Goal: Task Accomplishment & Management: Use online tool/utility

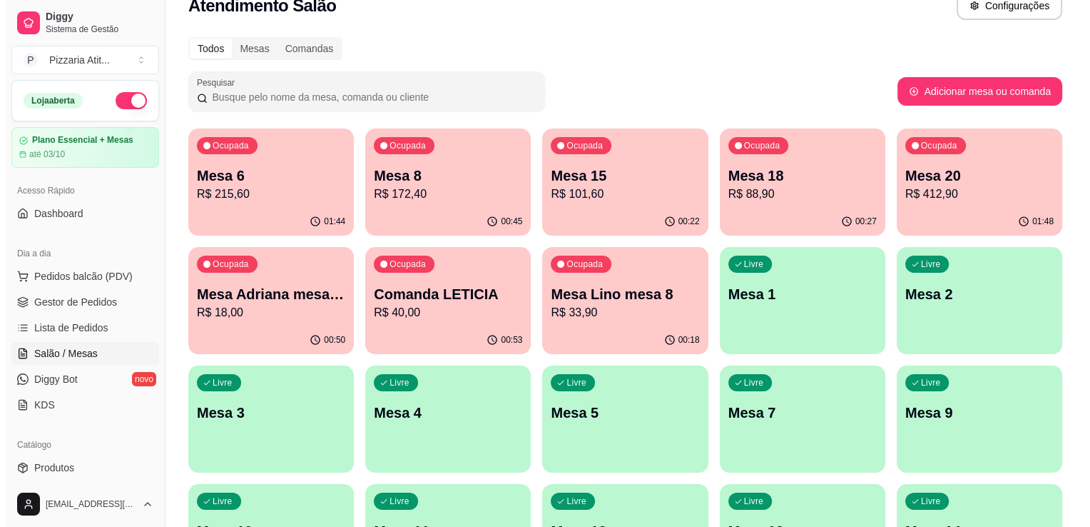
scroll to position [26, 0]
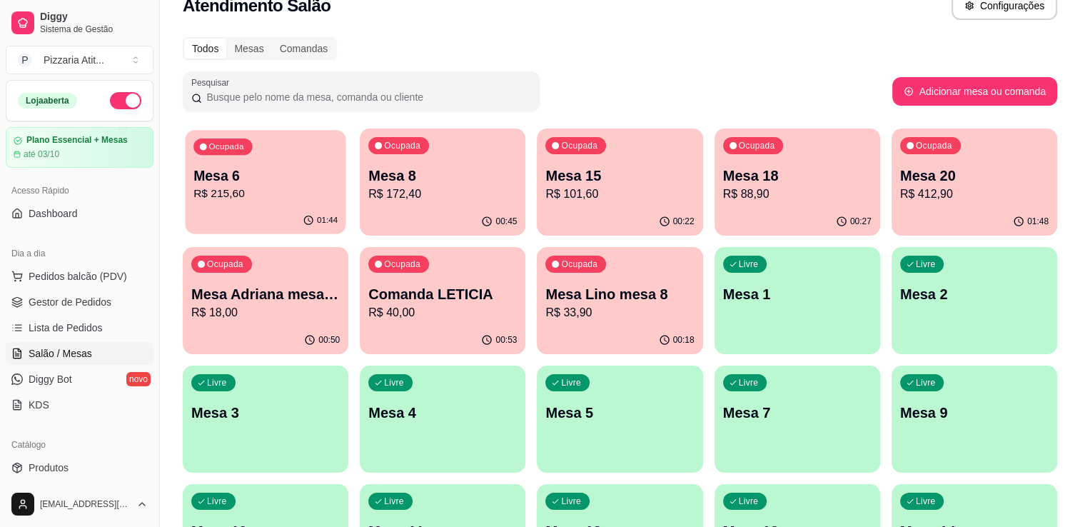
click at [231, 213] on div "01:44" at bounding box center [265, 220] width 161 height 27
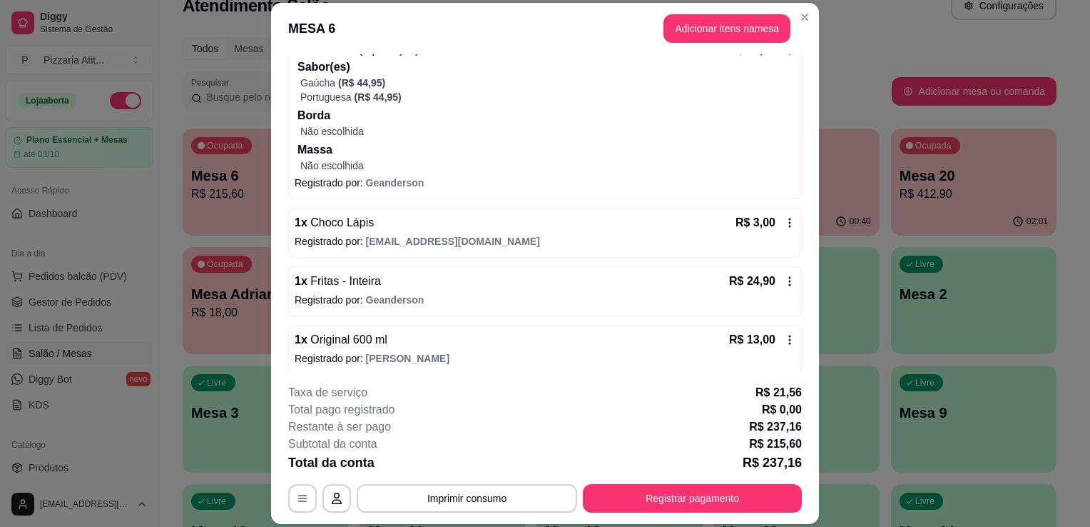
scroll to position [448, 0]
click at [642, 487] on button "Registrar pagamento" at bounding box center [693, 499] width 213 height 28
type input "R$ 251,46"
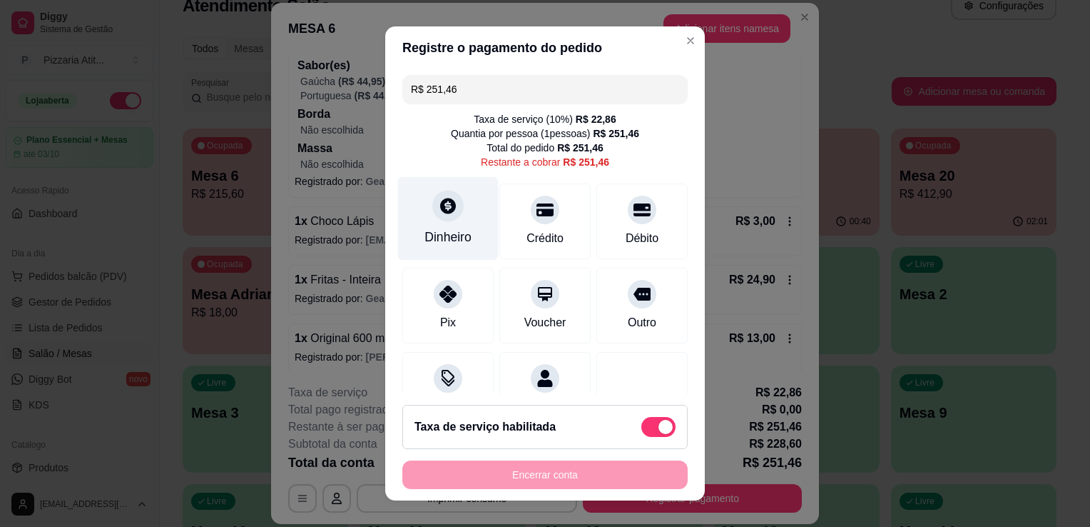
click at [471, 240] on div "Dinheiro" at bounding box center [448, 218] width 101 height 83
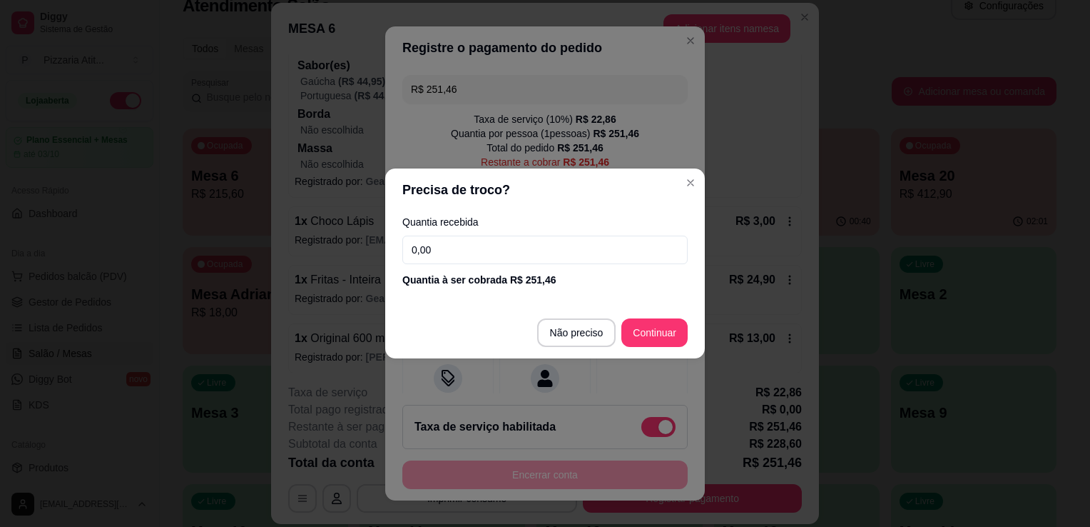
click at [471, 240] on input "0,00" at bounding box center [544, 249] width 285 height 29
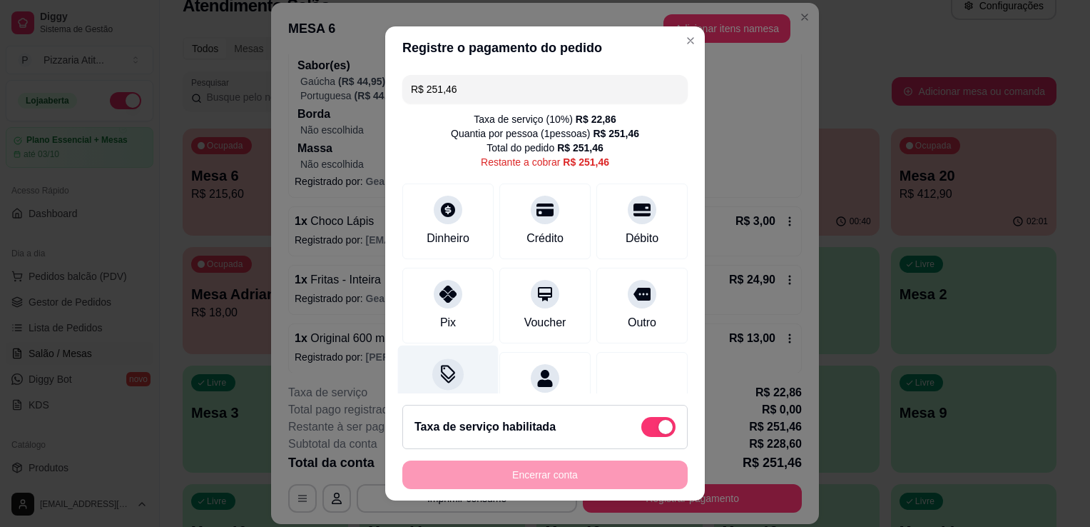
click at [442, 365] on icon at bounding box center [448, 374] width 19 height 19
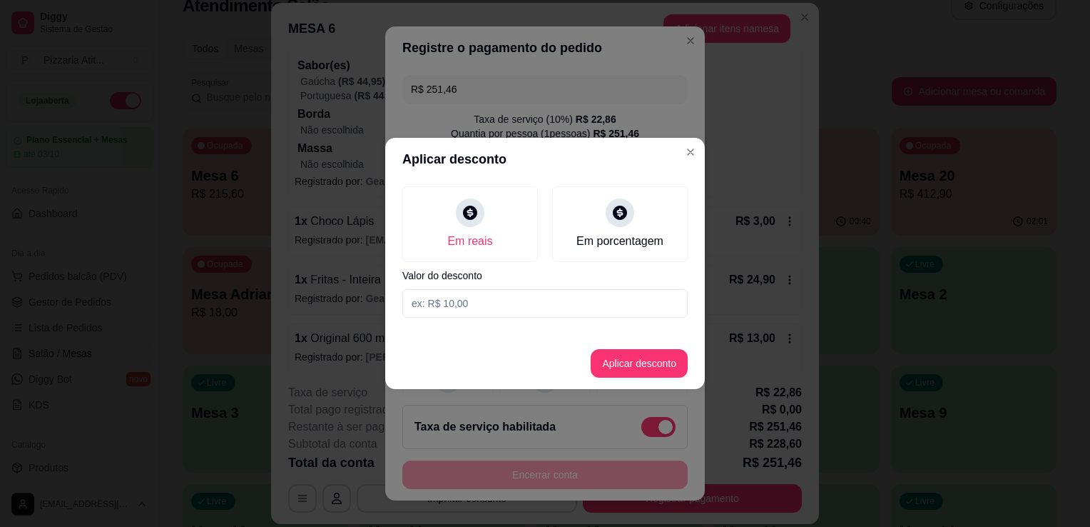
click at [488, 296] on input at bounding box center [544, 303] width 285 height 29
type input "0,90"
click at [618, 368] on button "Aplicar desconto" at bounding box center [639, 364] width 93 height 28
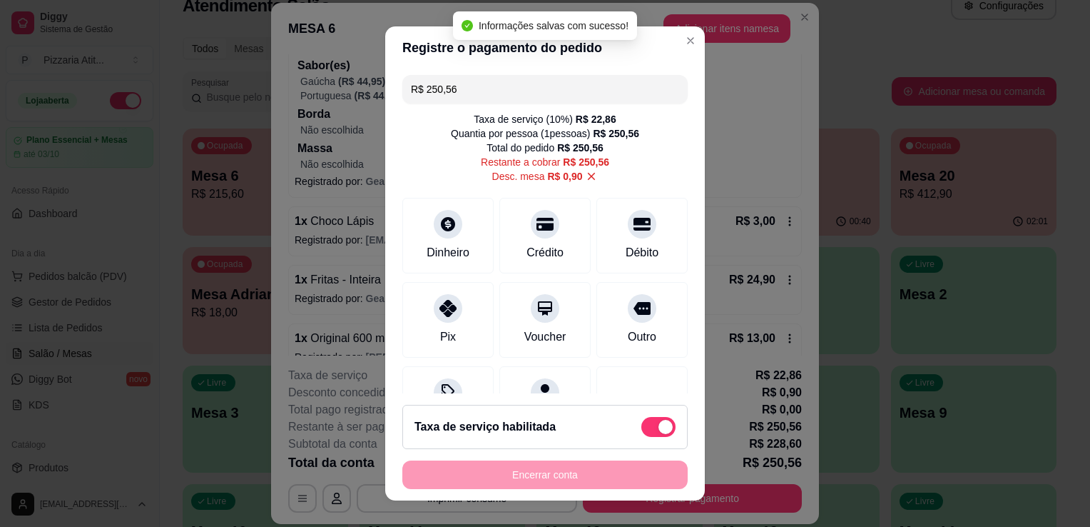
click at [505, 98] on input "R$ 250,56" at bounding box center [545, 89] width 268 height 29
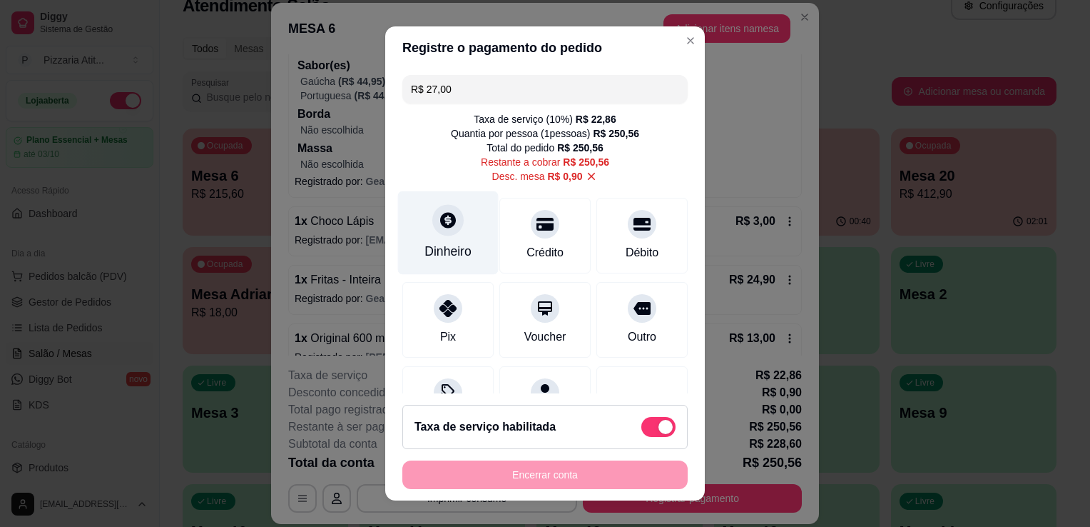
type input "R$ 27,00"
click at [424, 260] on div "Dinheiro" at bounding box center [448, 232] width 101 height 83
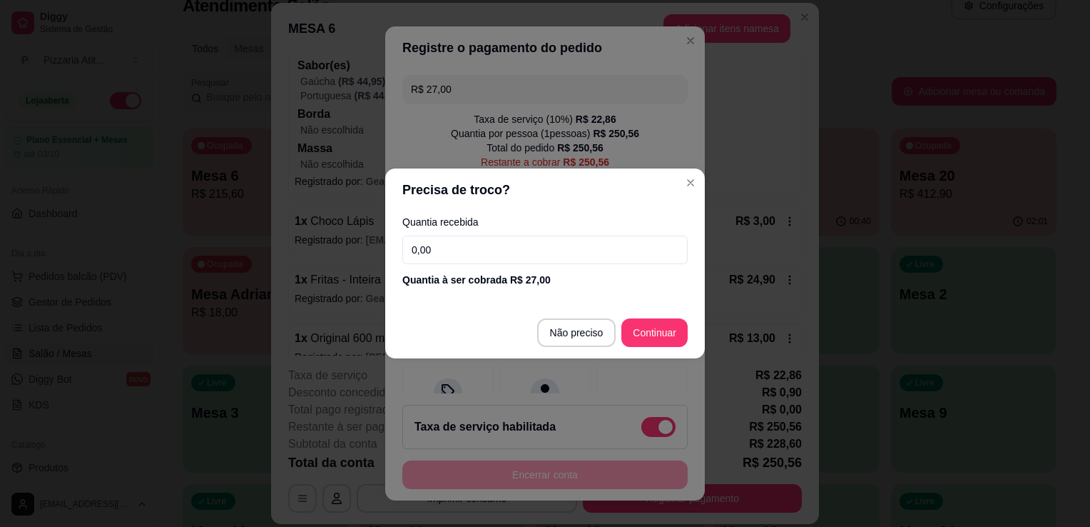
click at [442, 246] on input "0,00" at bounding box center [544, 249] width 285 height 29
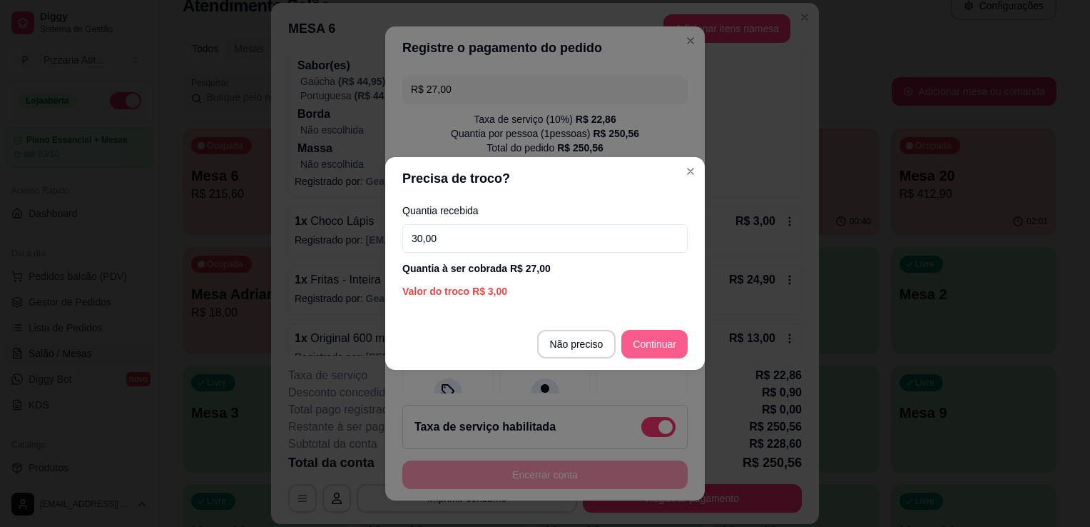
type input "30,00"
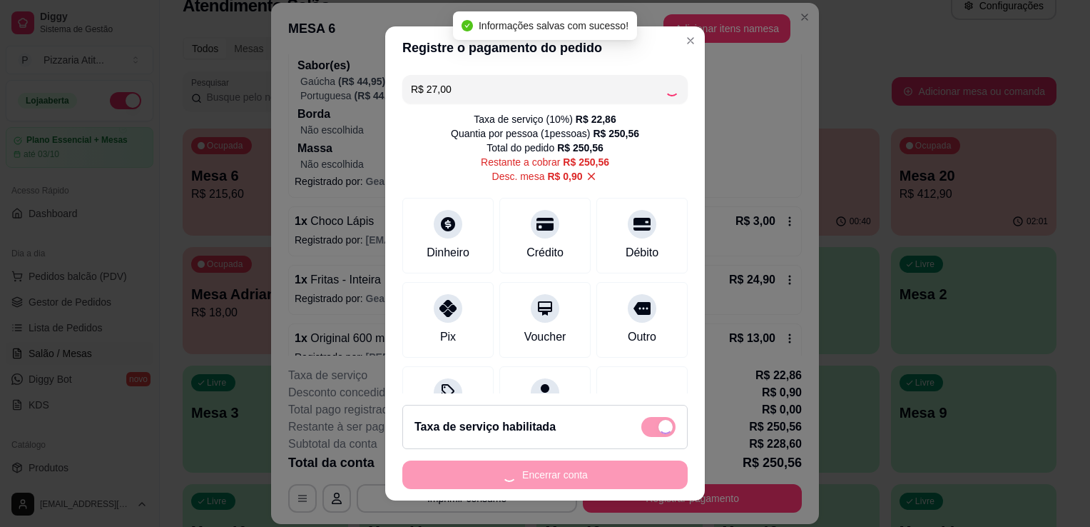
type input "R$ 223,56"
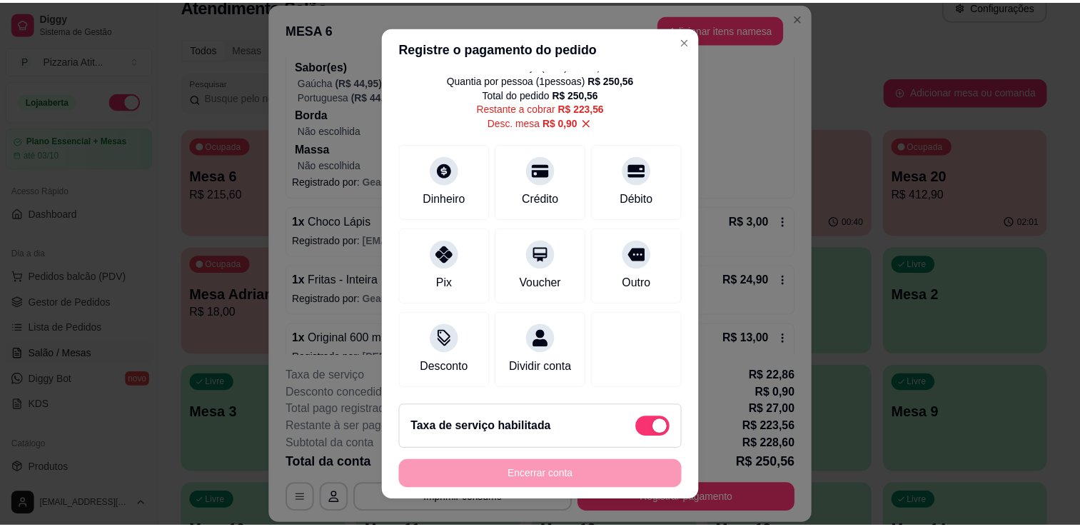
scroll to position [143, 0]
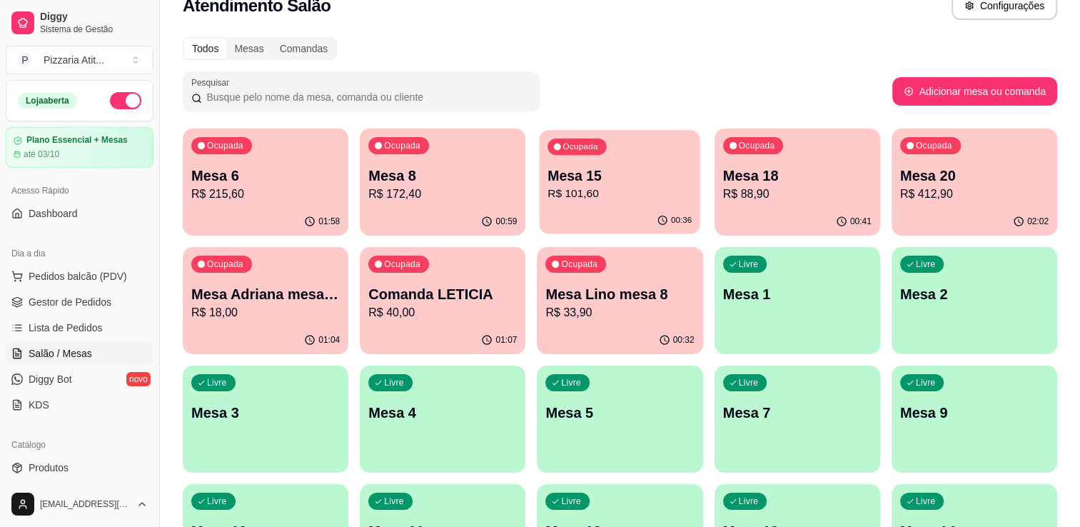
click at [688, 166] on p "Mesa 15" at bounding box center [620, 175] width 144 height 19
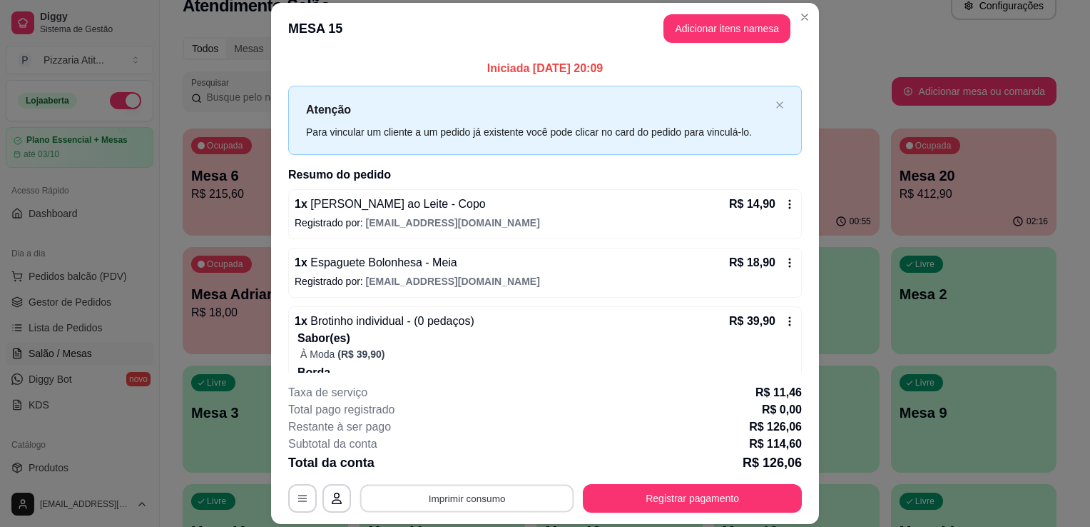
click at [514, 499] on button "Imprimir consumo" at bounding box center [467, 499] width 214 height 28
click at [474, 477] on button "IMPRESSORA" at bounding box center [466, 466] width 100 height 22
click at [731, 486] on button "Registrar pagamento" at bounding box center [693, 499] width 213 height 28
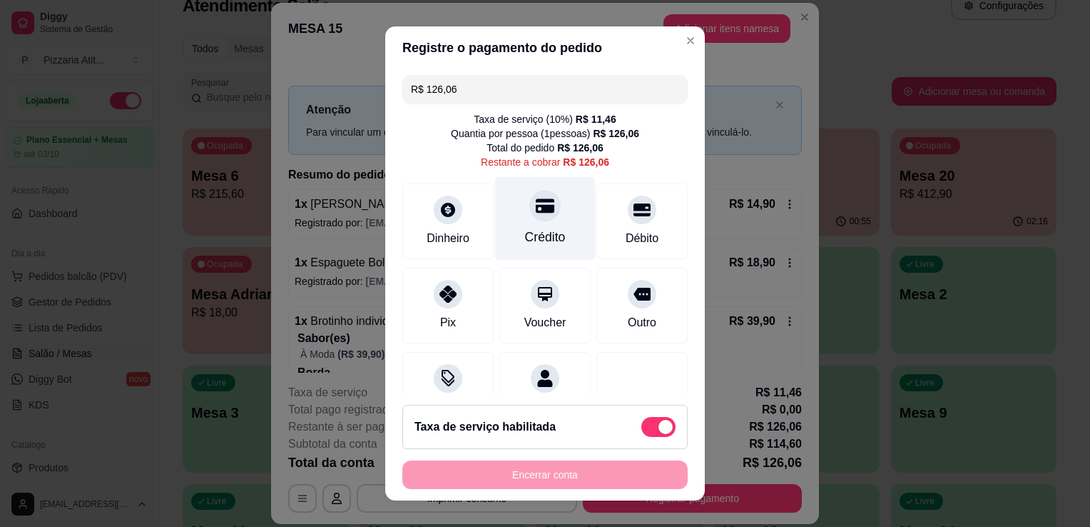
click at [540, 234] on div "Crédito" at bounding box center [545, 237] width 41 height 19
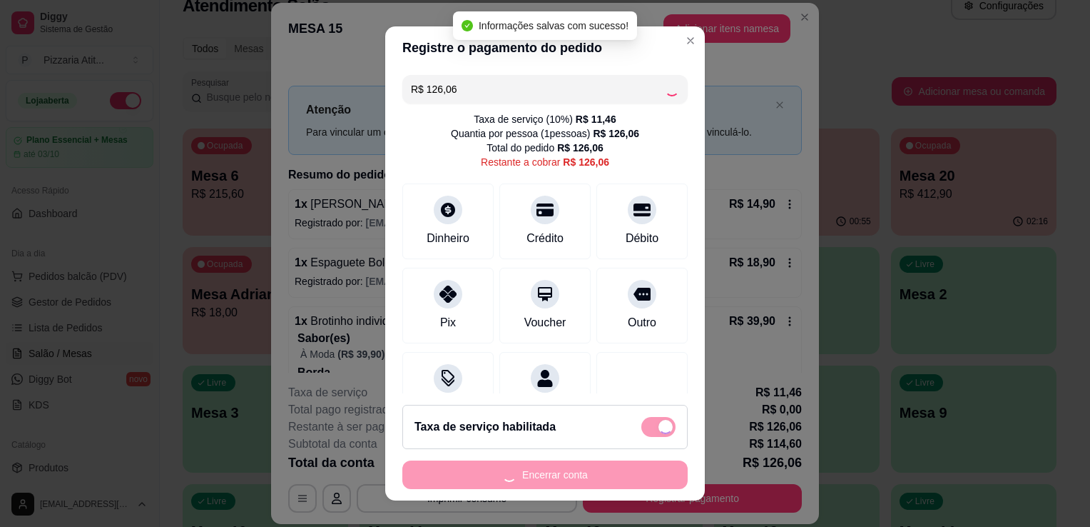
type input "R$ 0,00"
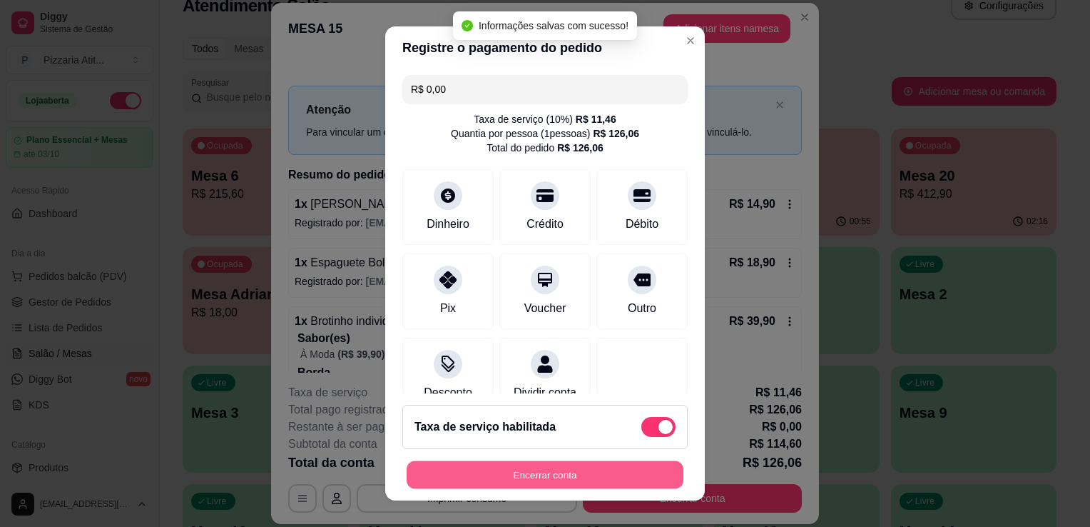
click at [559, 470] on button "Encerrar conta" at bounding box center [545, 475] width 277 height 28
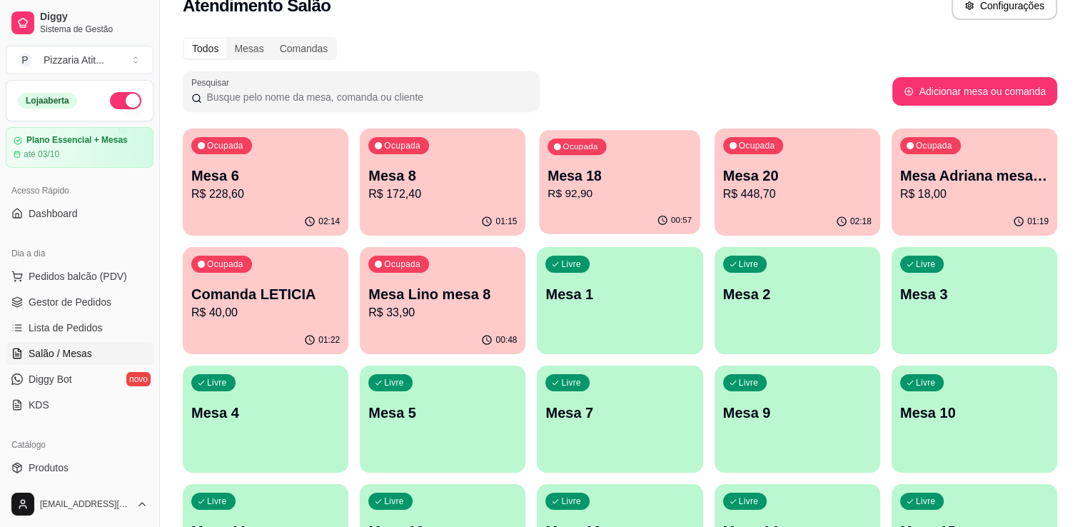
click at [630, 196] on p "R$ 92,90" at bounding box center [620, 194] width 144 height 16
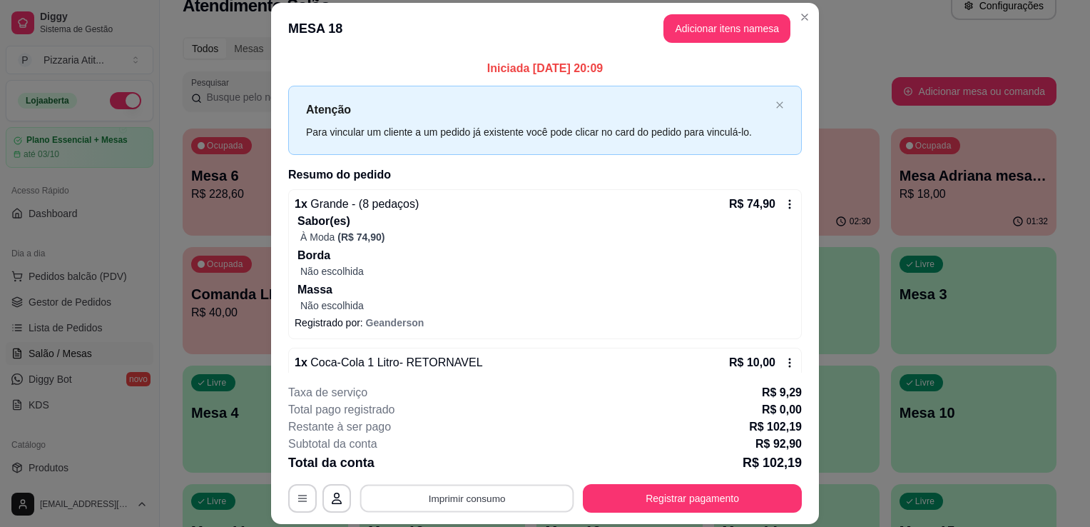
click at [498, 504] on button "Imprimir consumo" at bounding box center [467, 499] width 214 height 28
click at [451, 463] on button "IMPRESSORA" at bounding box center [466, 466] width 100 height 22
click at [628, 501] on button "Registrar pagamento" at bounding box center [693, 499] width 213 height 28
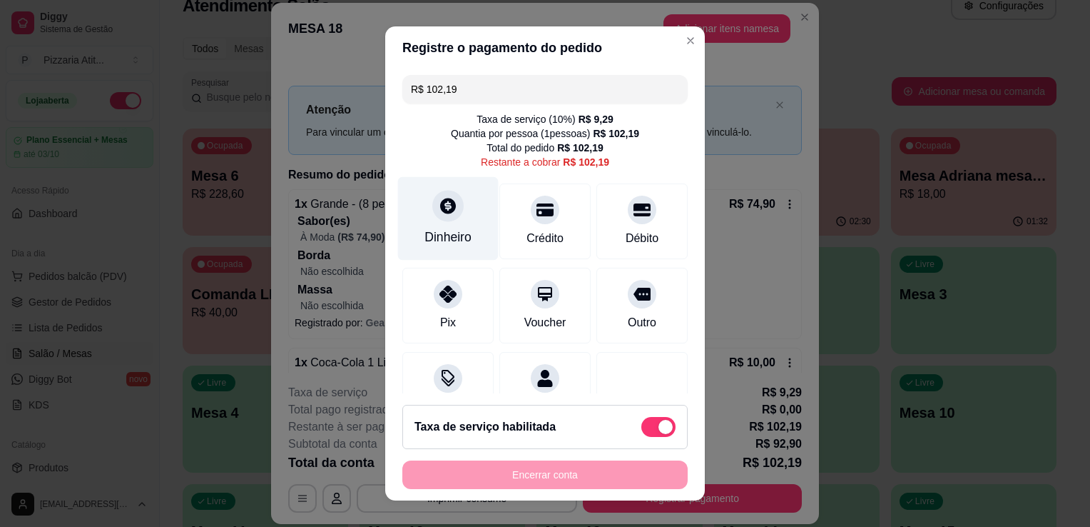
click at [454, 219] on div "Dinheiro" at bounding box center [448, 218] width 101 height 83
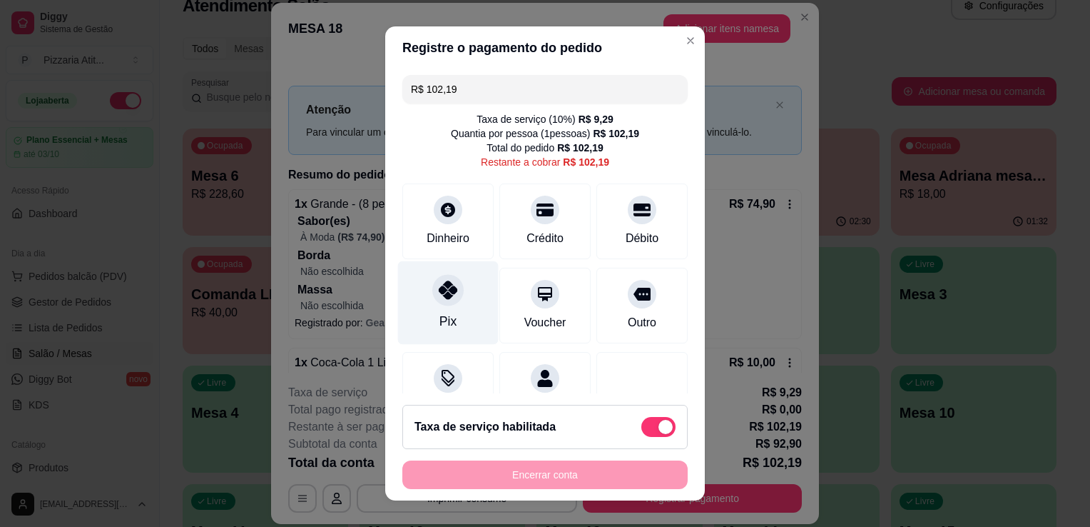
click at [415, 286] on div "Pix" at bounding box center [448, 302] width 101 height 83
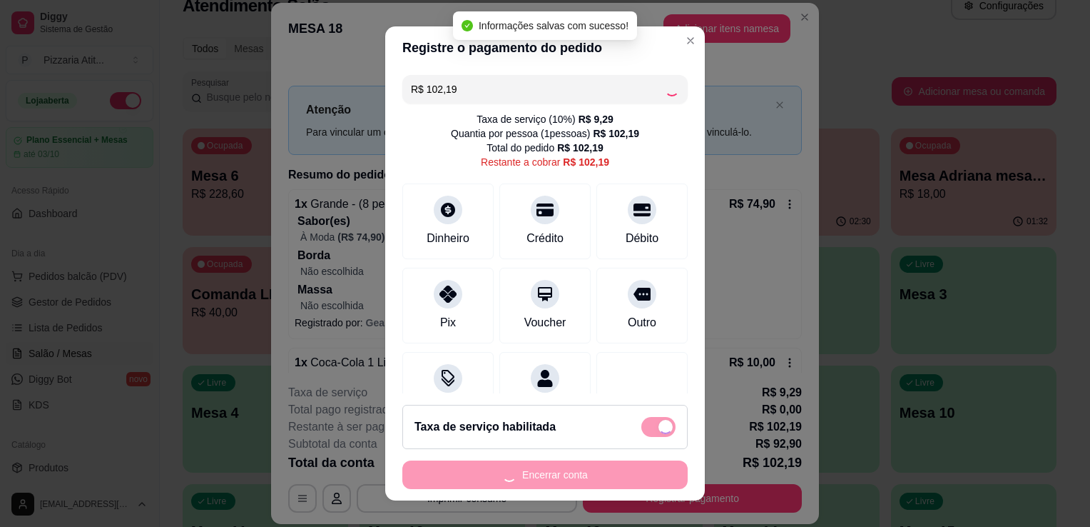
type input "R$ 0,00"
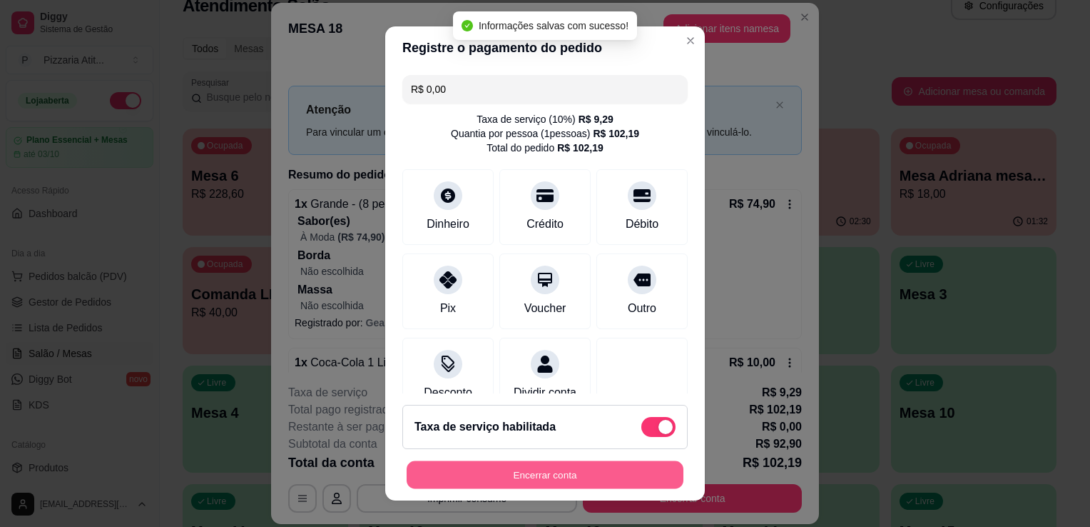
click at [582, 478] on button "Encerrar conta" at bounding box center [545, 475] width 277 height 28
